Goal: Information Seeking & Learning: Learn about a topic

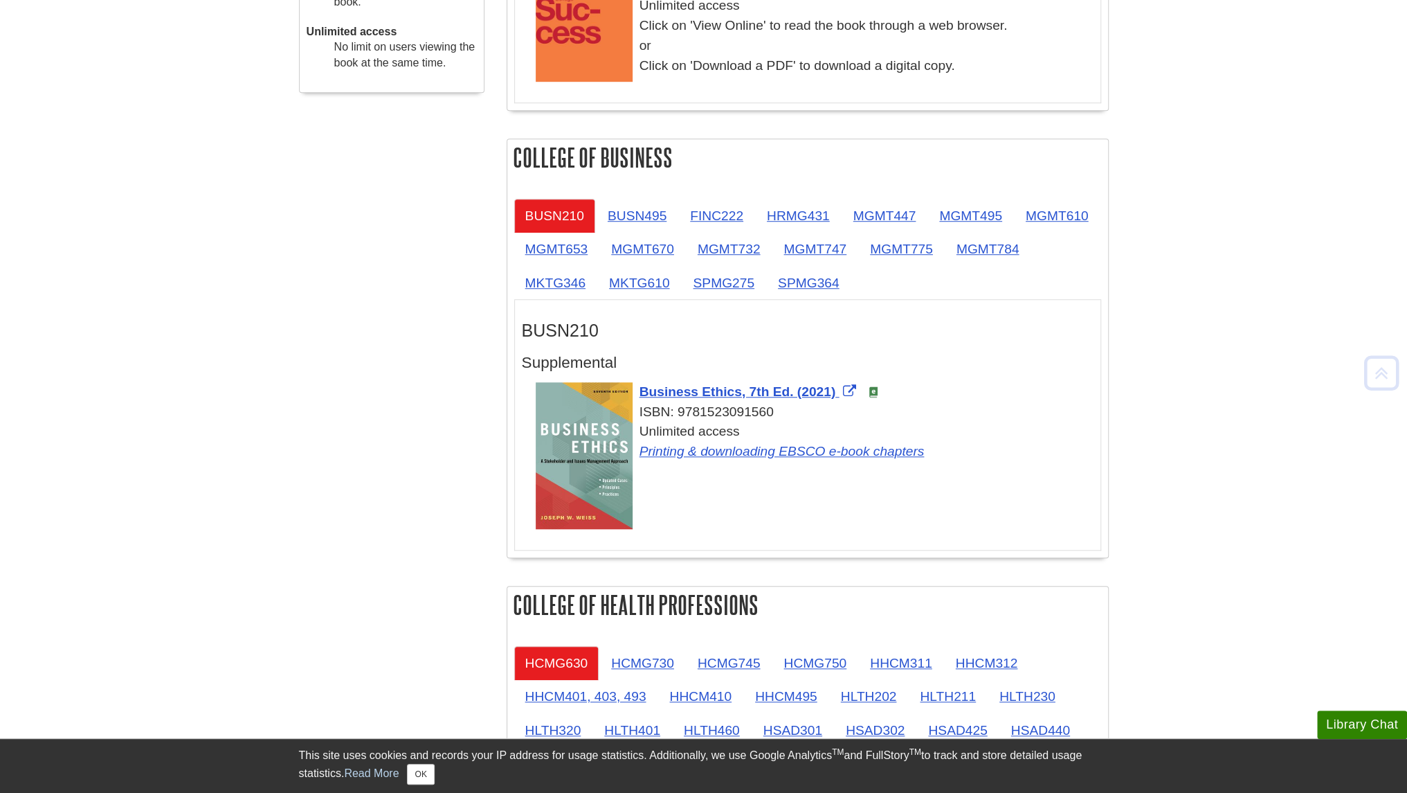
scroll to position [721, 0]
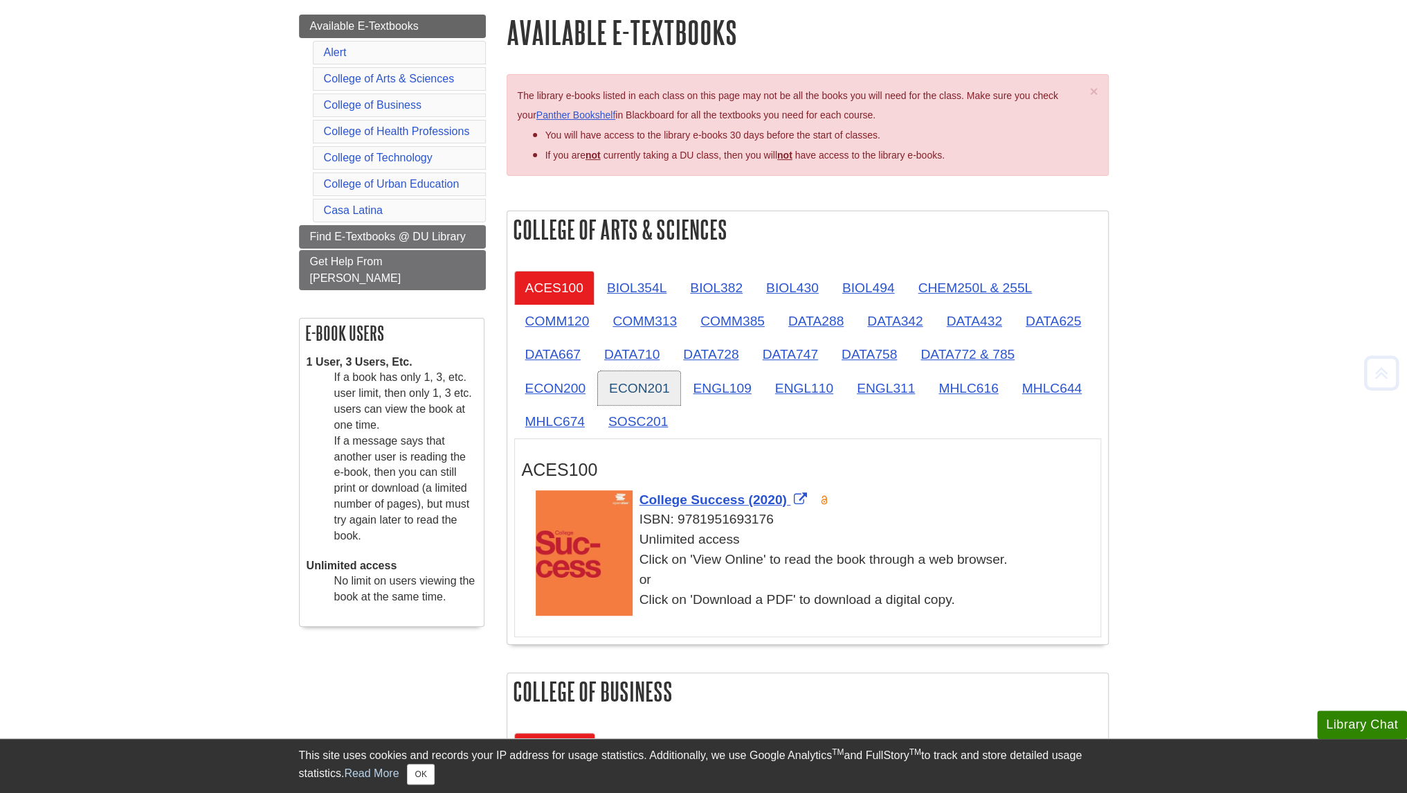
scroll to position [172, 0]
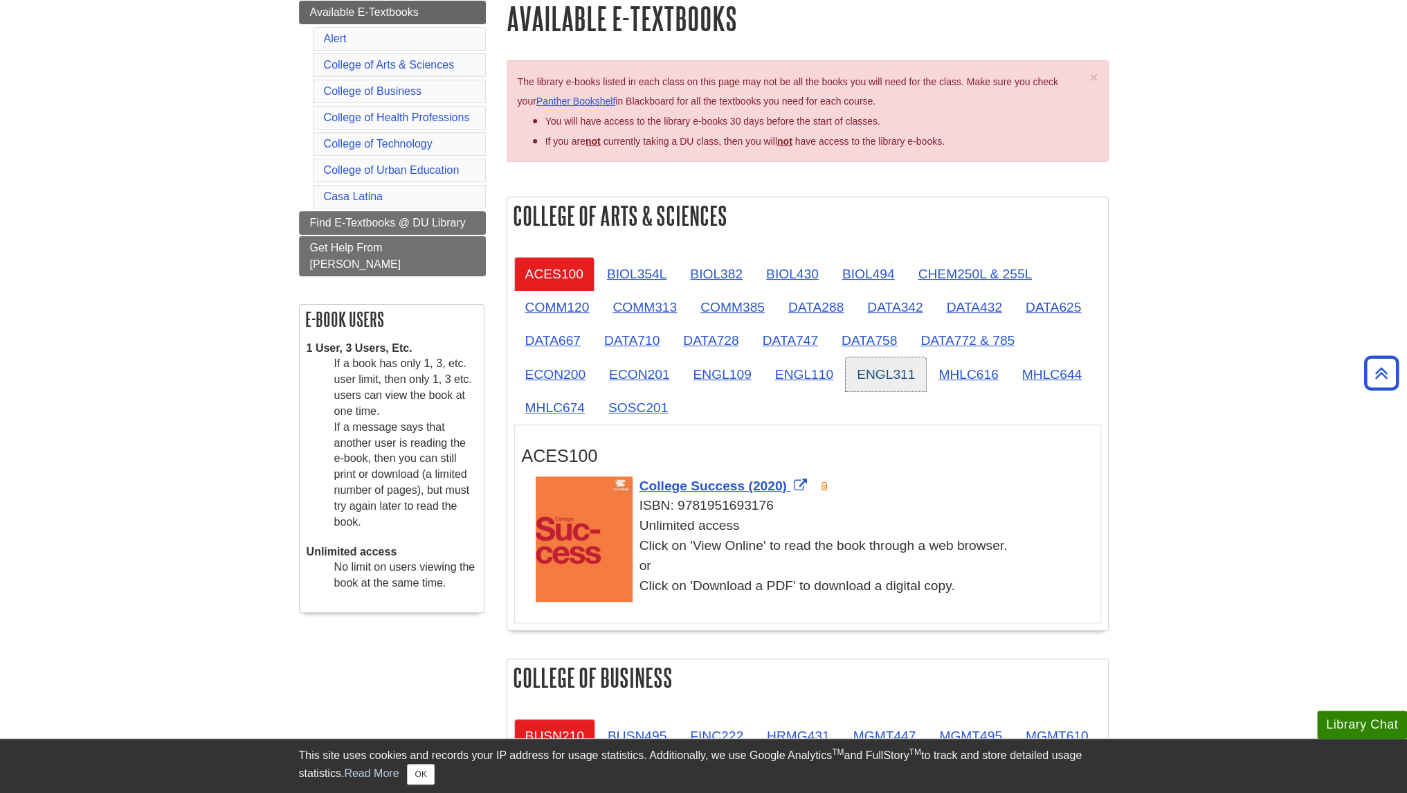
click at [899, 375] on link "ENGL311" at bounding box center [886, 374] width 80 height 34
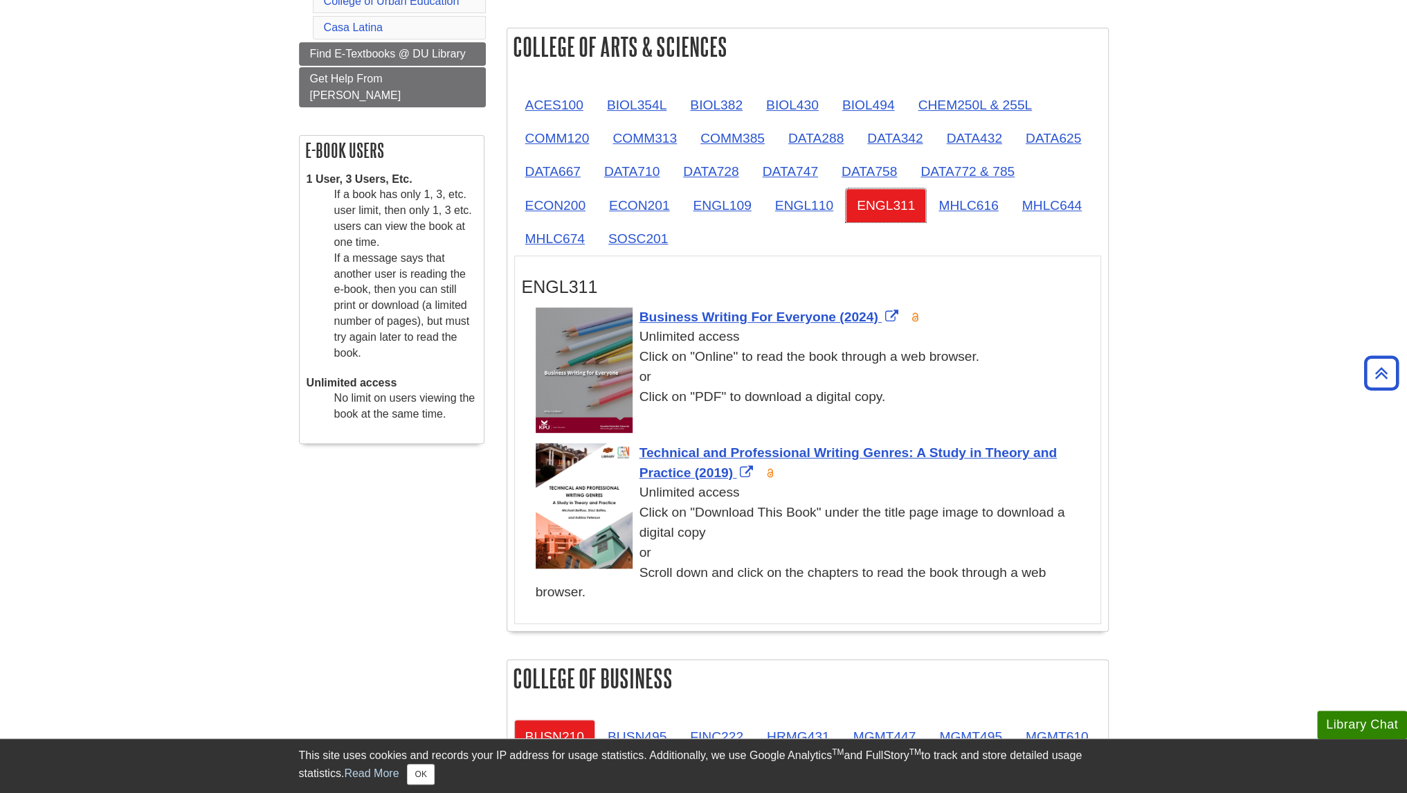
scroll to position [339, 0]
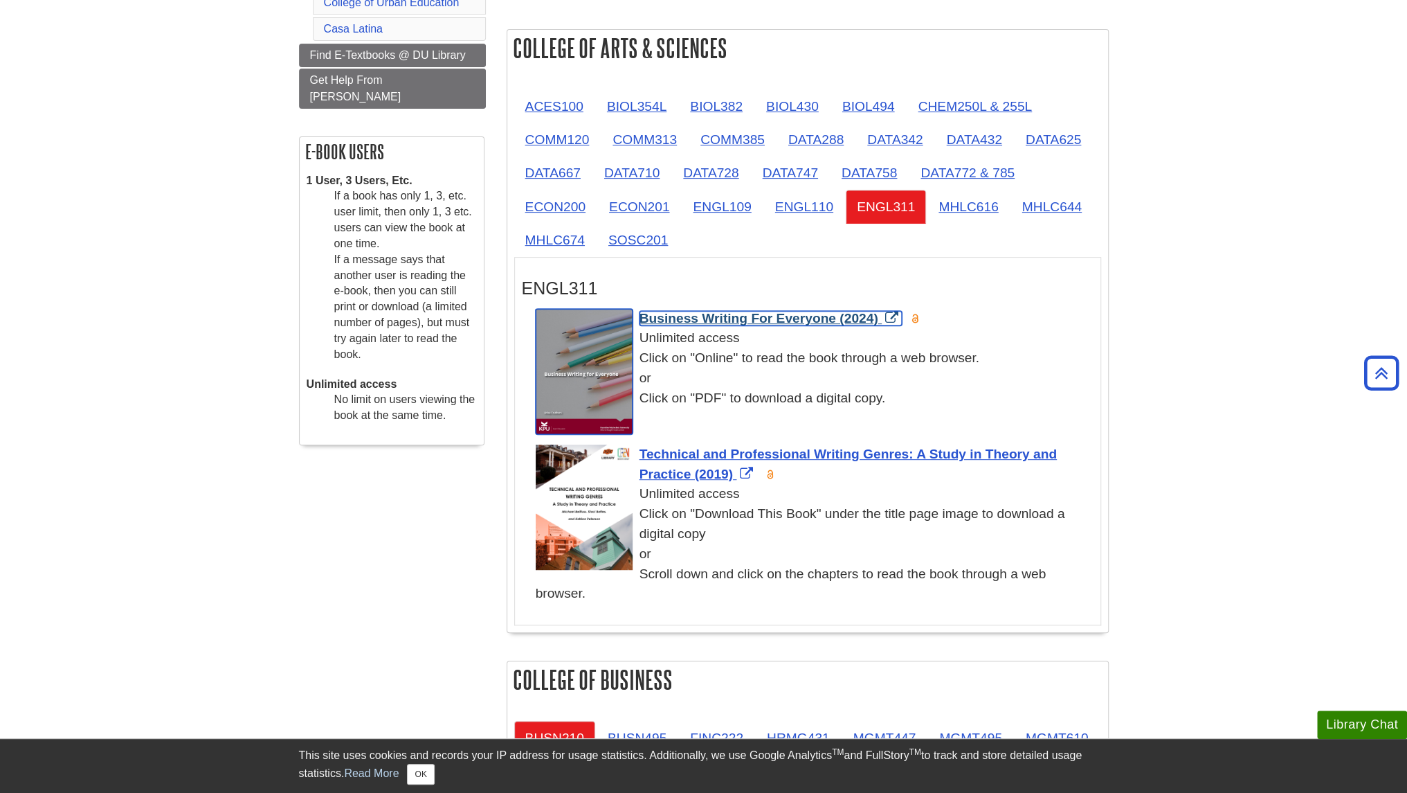
click at [669, 314] on span "Business Writing For Everyone (2024)" at bounding box center [759, 318] width 239 height 15
click at [825, 301] on div "ENGL311" at bounding box center [808, 284] width 572 height 41
click at [891, 317] on link "Business Writing For Everyone (2024)" at bounding box center [771, 318] width 262 height 15
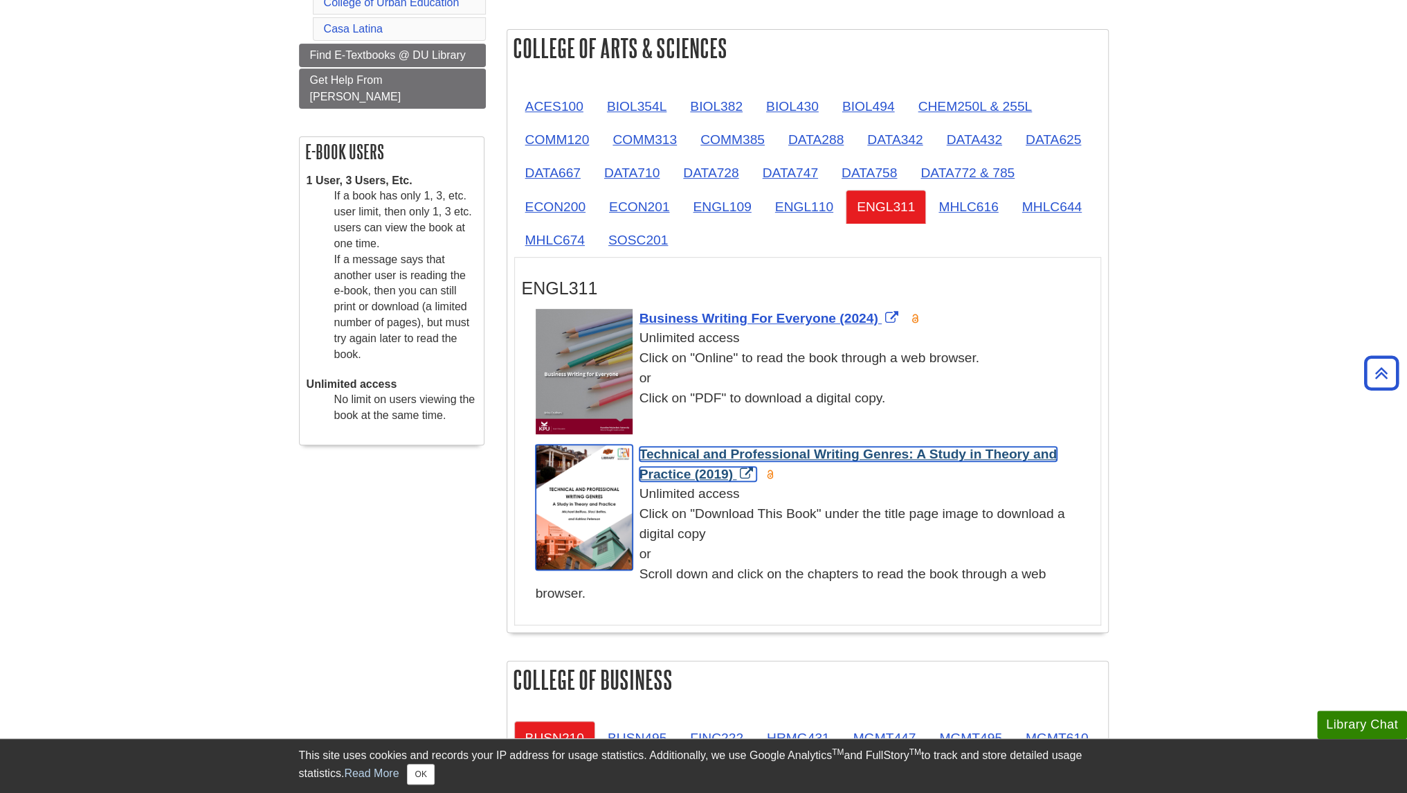
click at [716, 451] on span "Technical and Professional Writing Genres: A Study in Theory and Practice (2019)" at bounding box center [848, 464] width 417 height 35
